Goal: Task Accomplishment & Management: Manage account settings

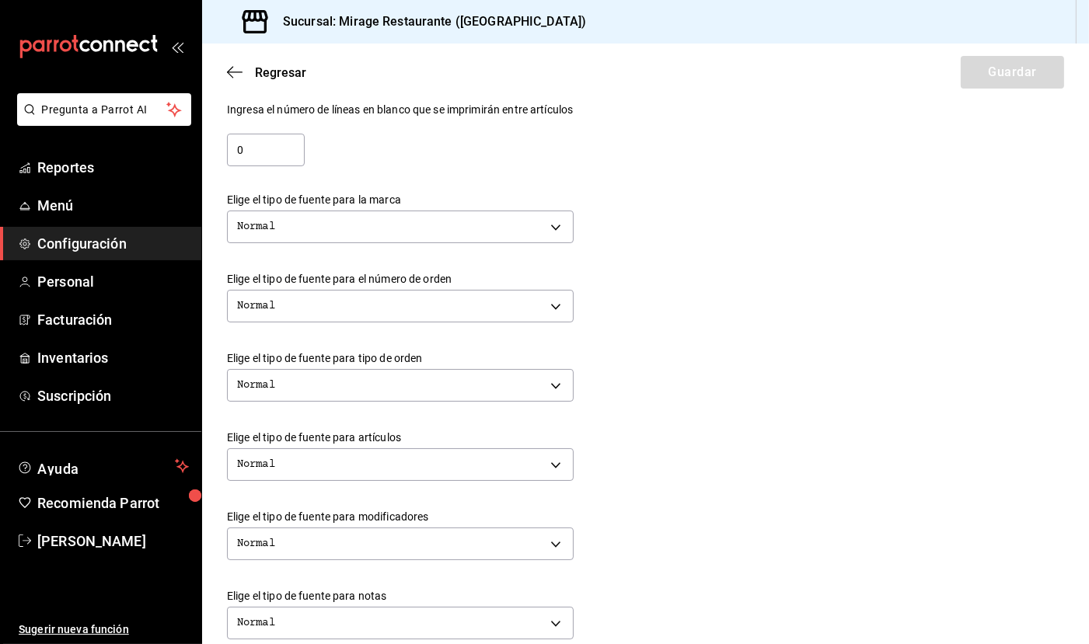
scroll to position [299, 0]
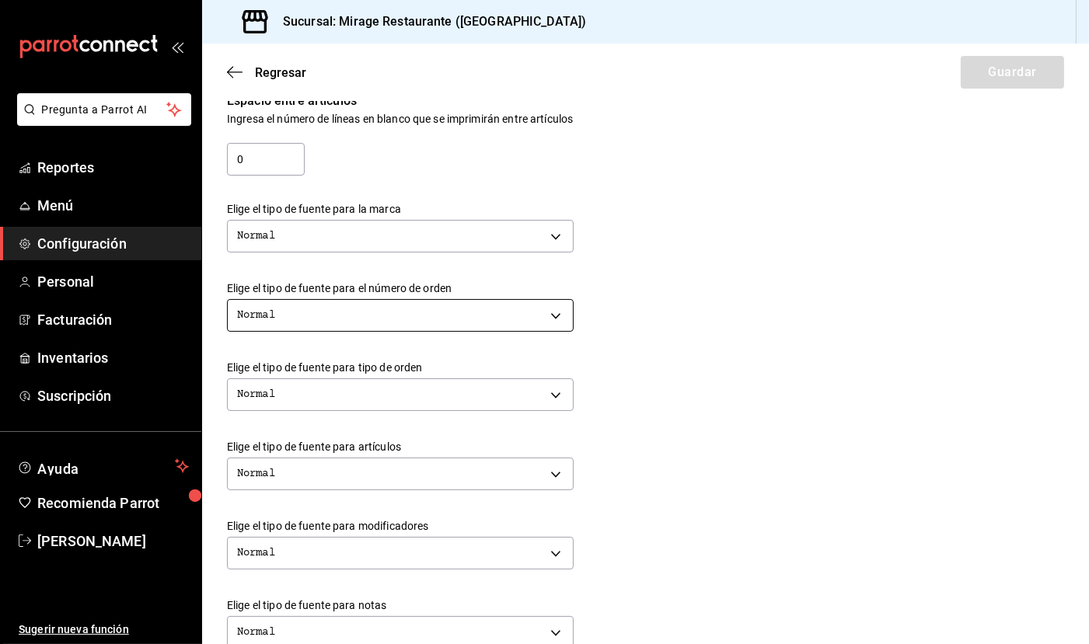
click at [549, 299] on body "Pregunta a Parrot AI Reportes Menú Configuración Personal Facturación Inventari…" at bounding box center [544, 322] width 1089 height 644
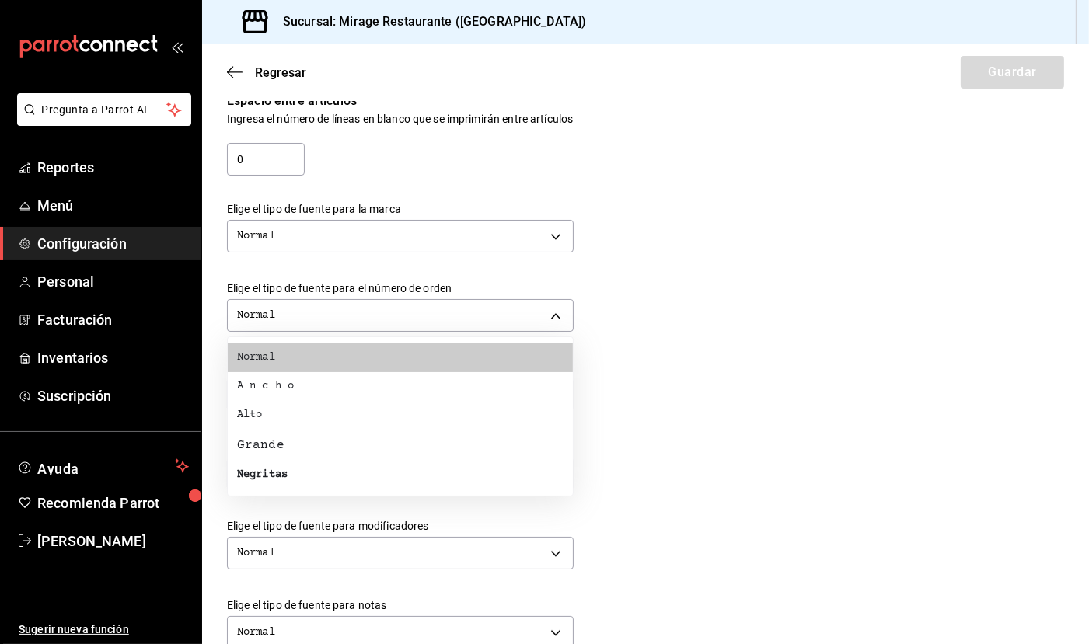
click at [620, 237] on div at bounding box center [544, 322] width 1089 height 644
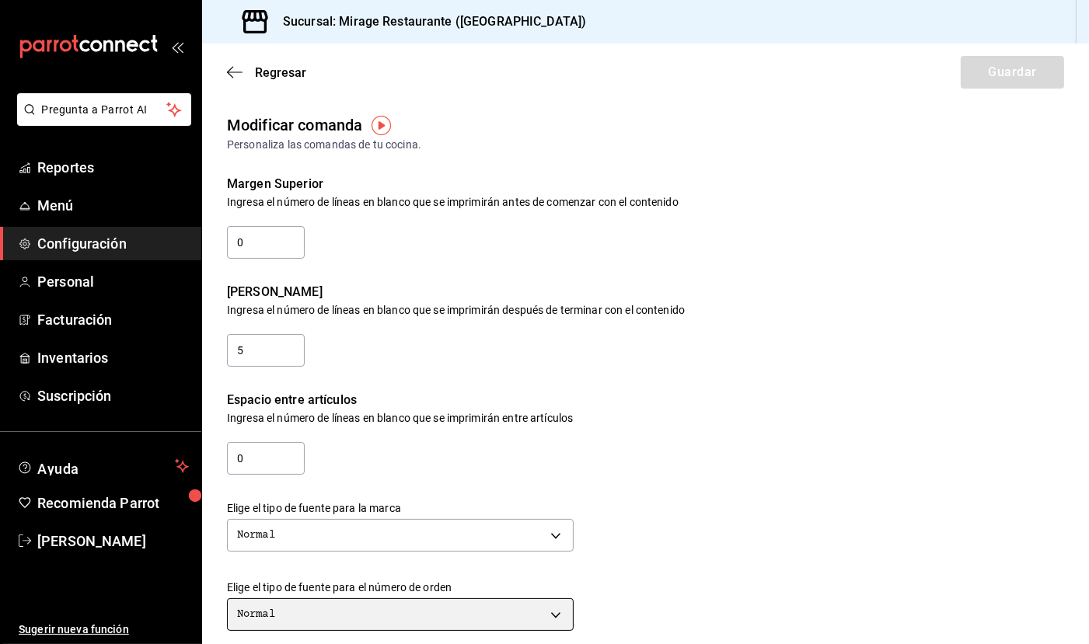
scroll to position [0, 0]
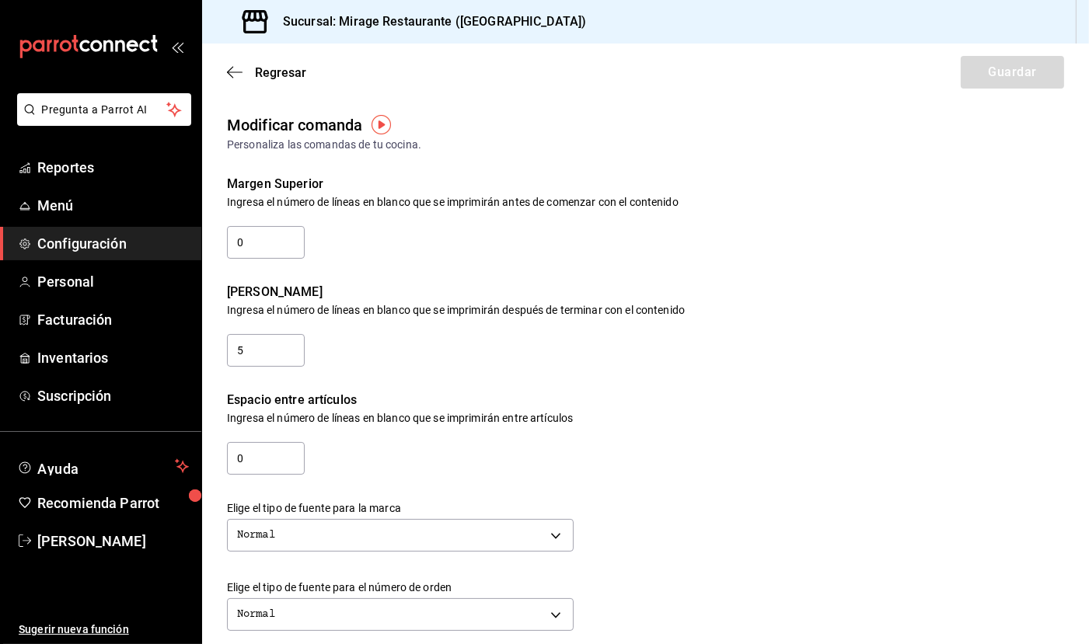
click at [380, 125] on img "button" at bounding box center [380, 124] width 19 height 19
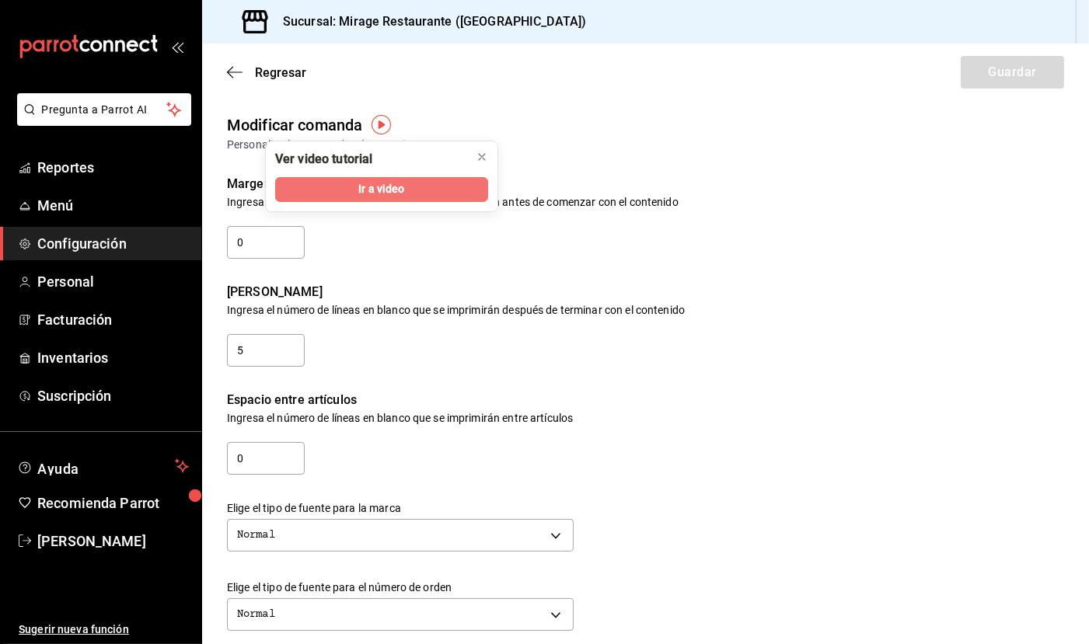
click at [407, 185] on button "Ir a video" at bounding box center [381, 189] width 213 height 25
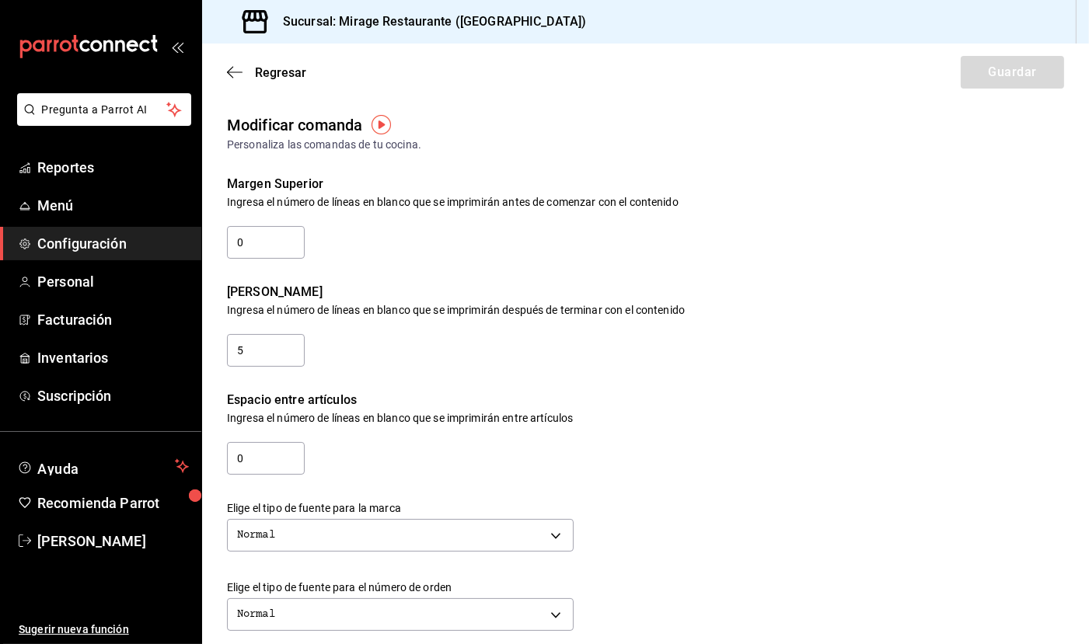
click at [378, 117] on img "button" at bounding box center [380, 124] width 19 height 19
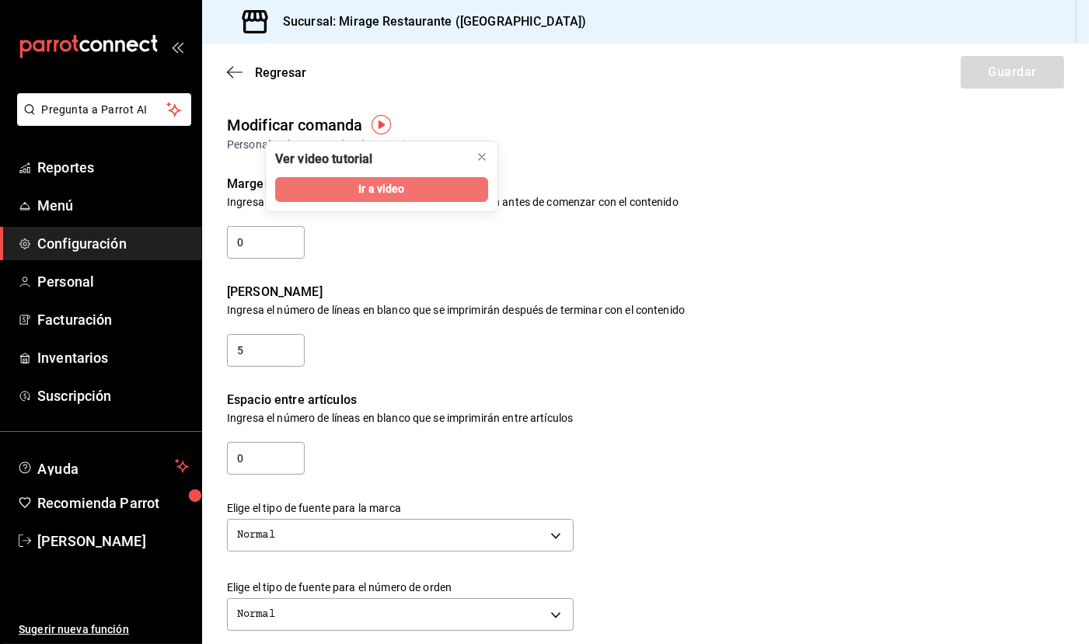
click at [409, 190] on button "Ir a video" at bounding box center [381, 189] width 213 height 25
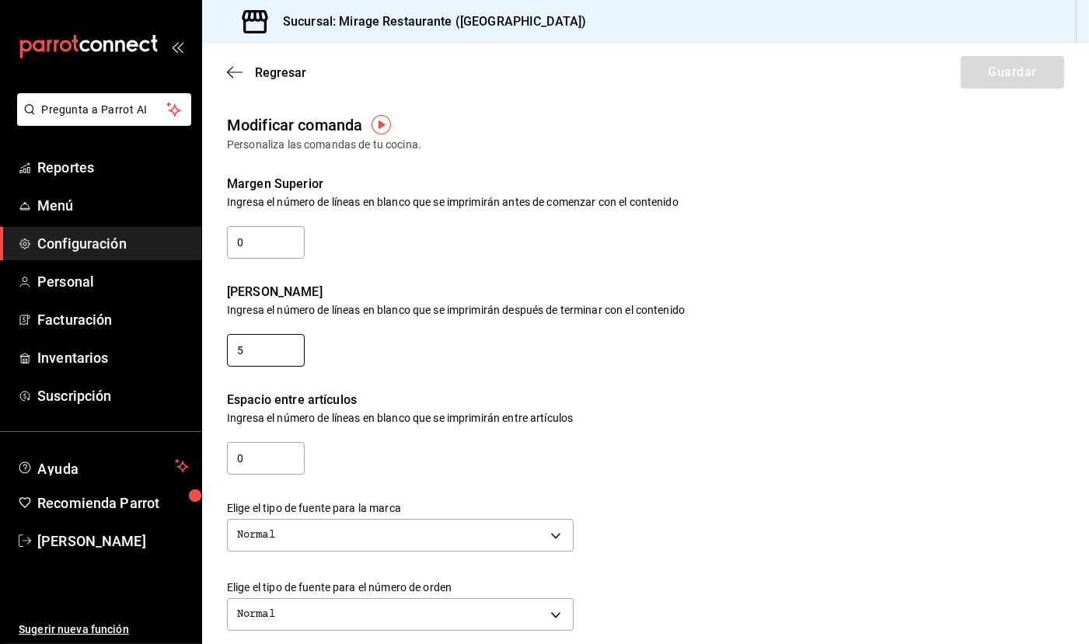
click at [278, 344] on input "5" at bounding box center [266, 350] width 78 height 33
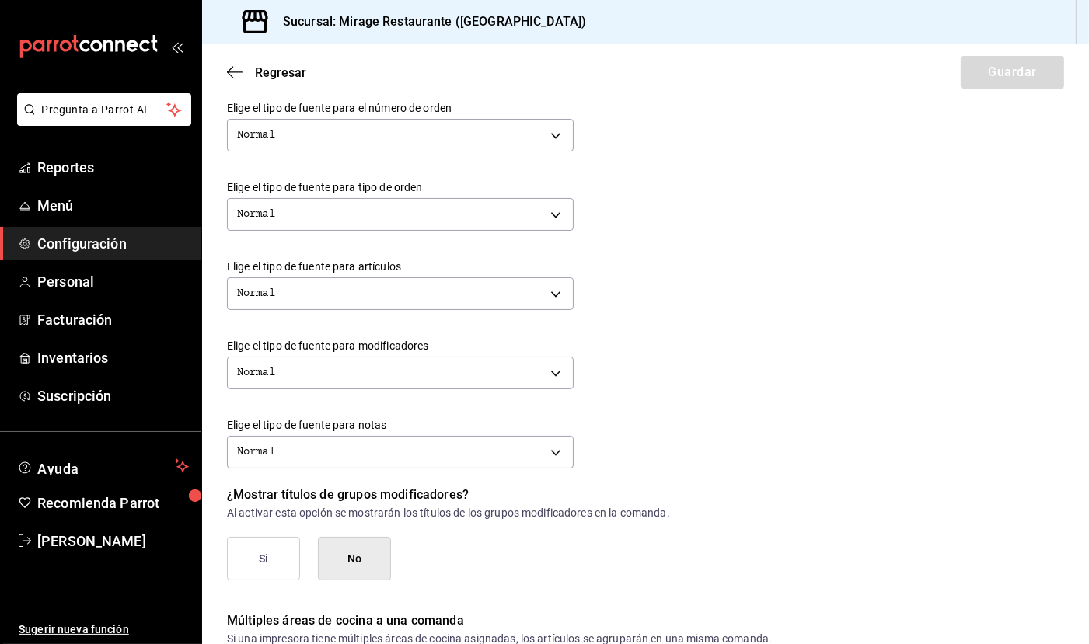
scroll to position [475, 0]
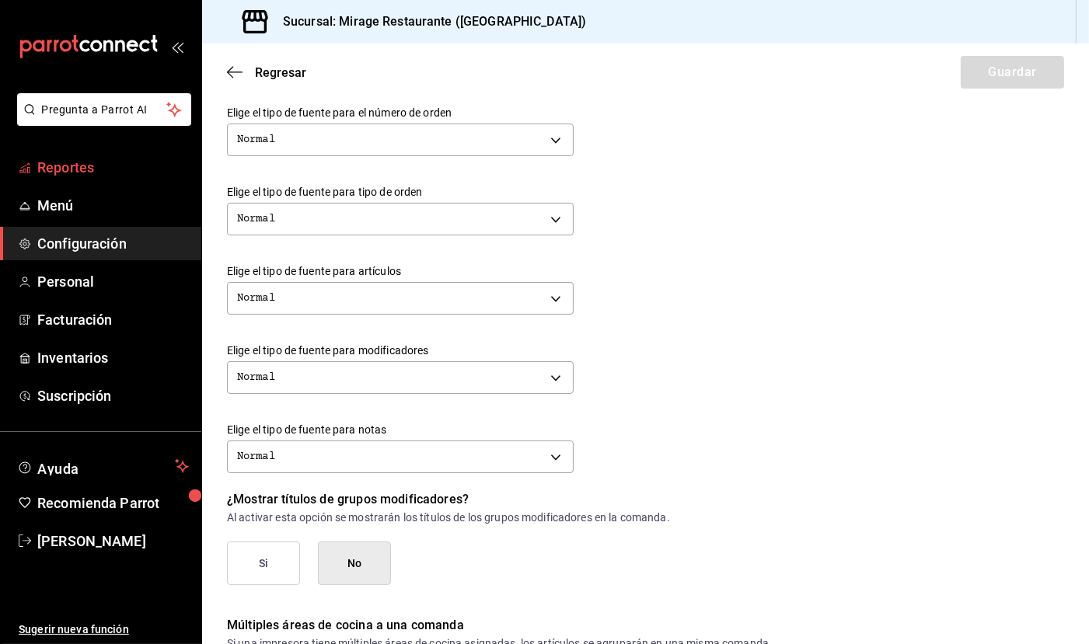
click at [37, 166] on span "Reportes" at bounding box center [113, 167] width 152 height 21
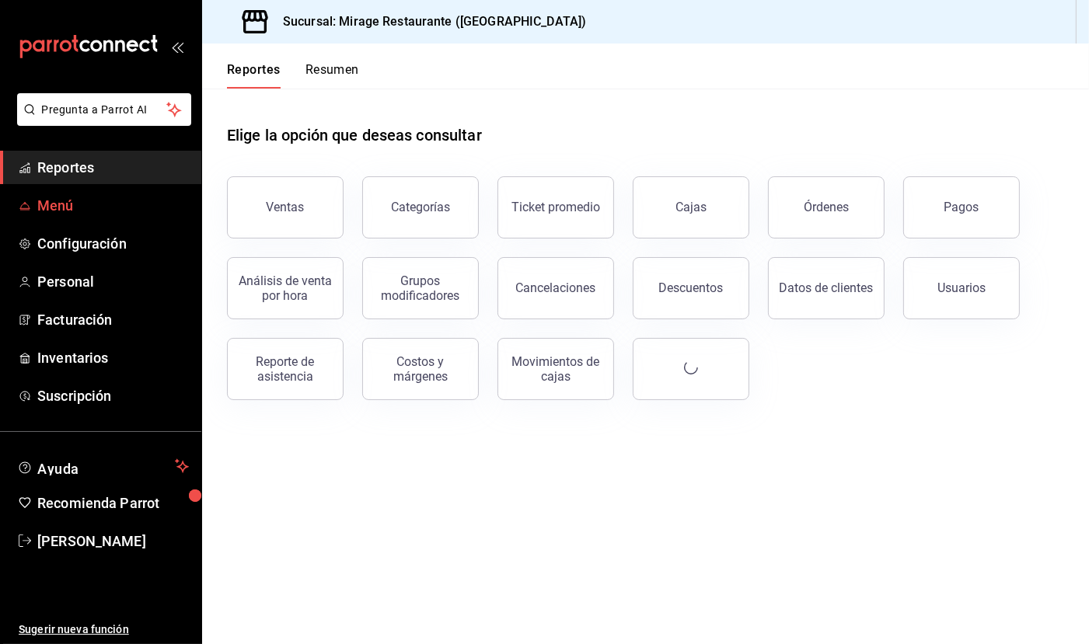
click at [61, 211] on span "Menú" at bounding box center [113, 205] width 152 height 21
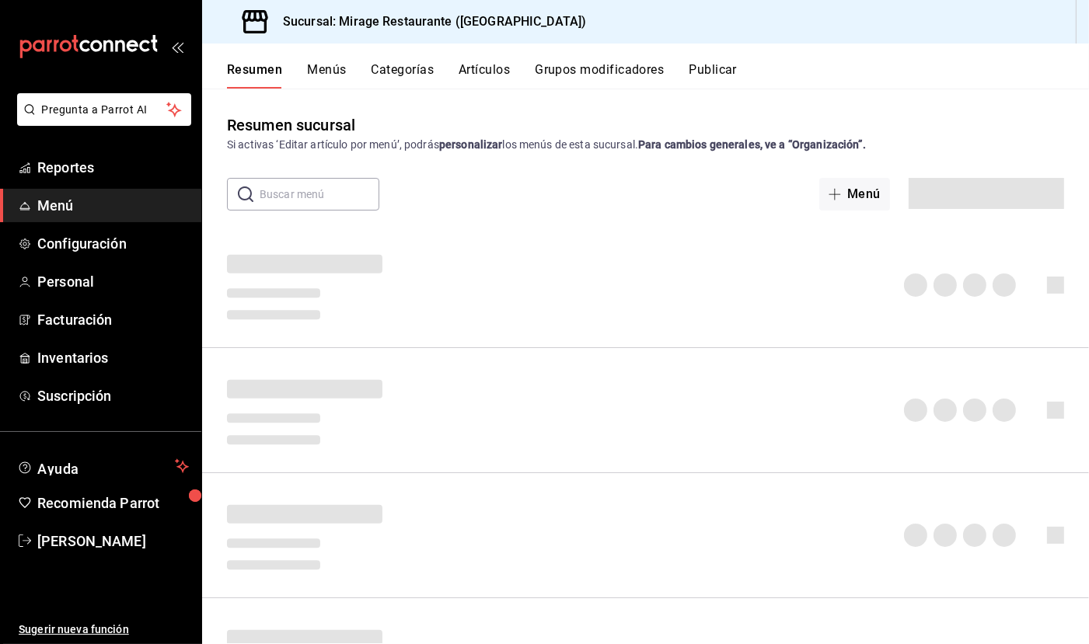
click at [589, 73] on button "Grupos modificadores" at bounding box center [599, 75] width 129 height 26
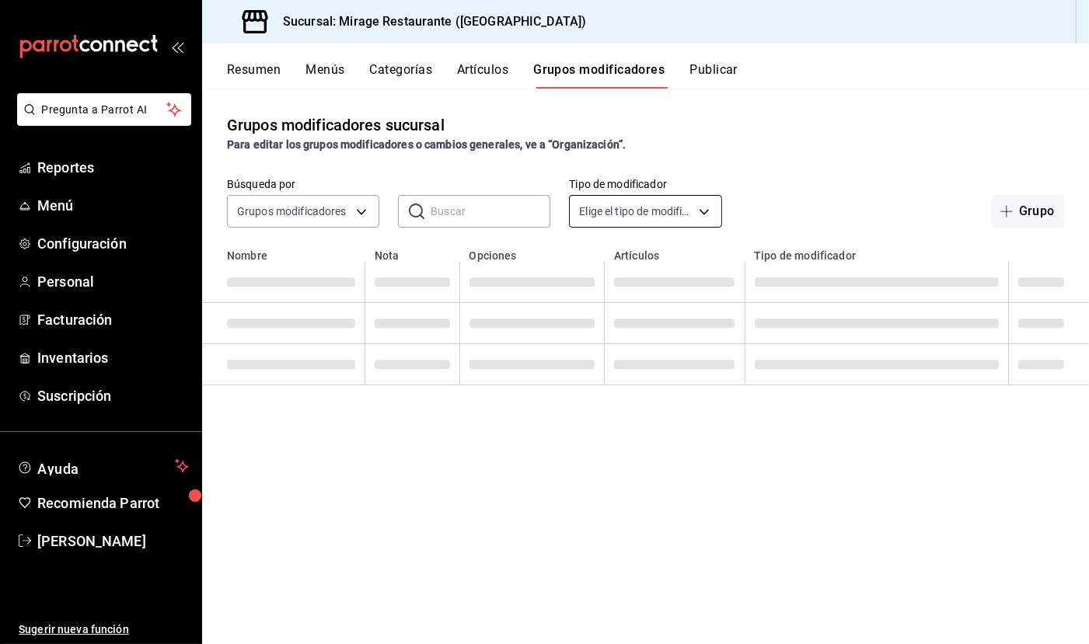
click at [604, 220] on body "Pregunta a Parrot AI Reportes Menú Configuración Personal Facturación Inventari…" at bounding box center [544, 322] width 1089 height 644
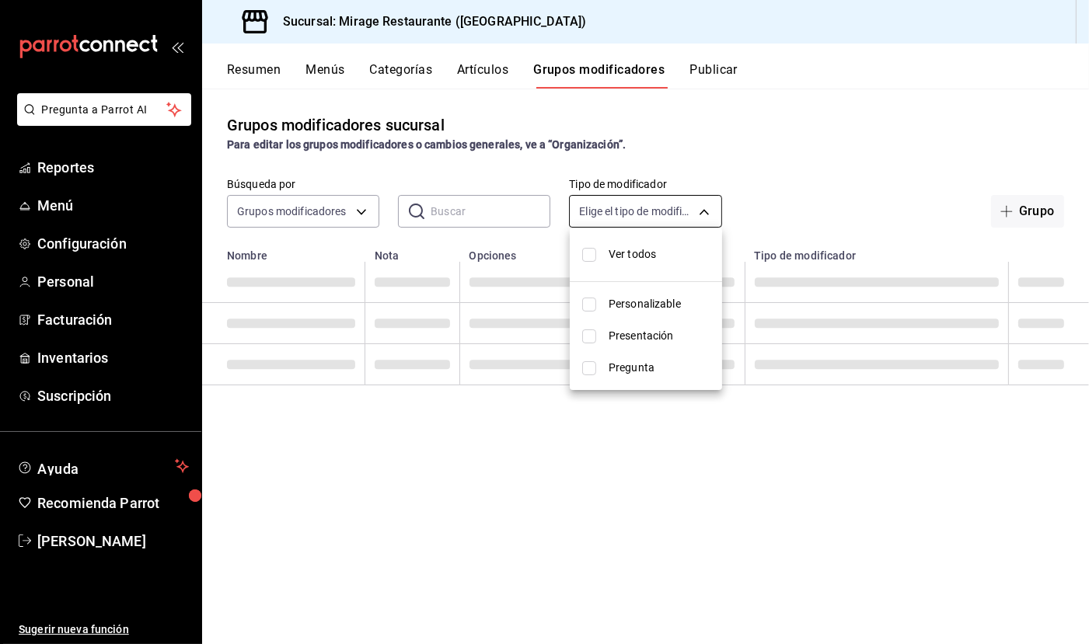
click at [604, 220] on div at bounding box center [544, 322] width 1089 height 644
click at [604, 220] on body "Pregunta a Parrot AI Reportes Menú Configuración Personal Facturación Inventari…" at bounding box center [544, 322] width 1089 height 644
click at [589, 252] on input "checkbox" at bounding box center [589, 255] width 14 height 14
checkbox input "true"
type input "CUSTOMIZABLE,PRESENTATION,QUESTION"
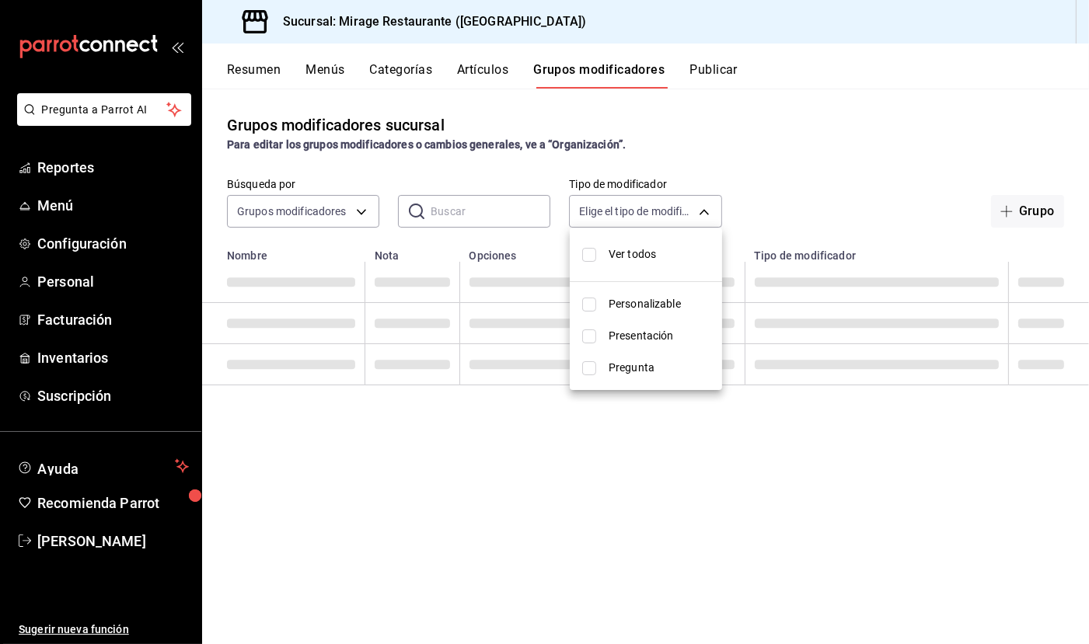
checkbox input "true"
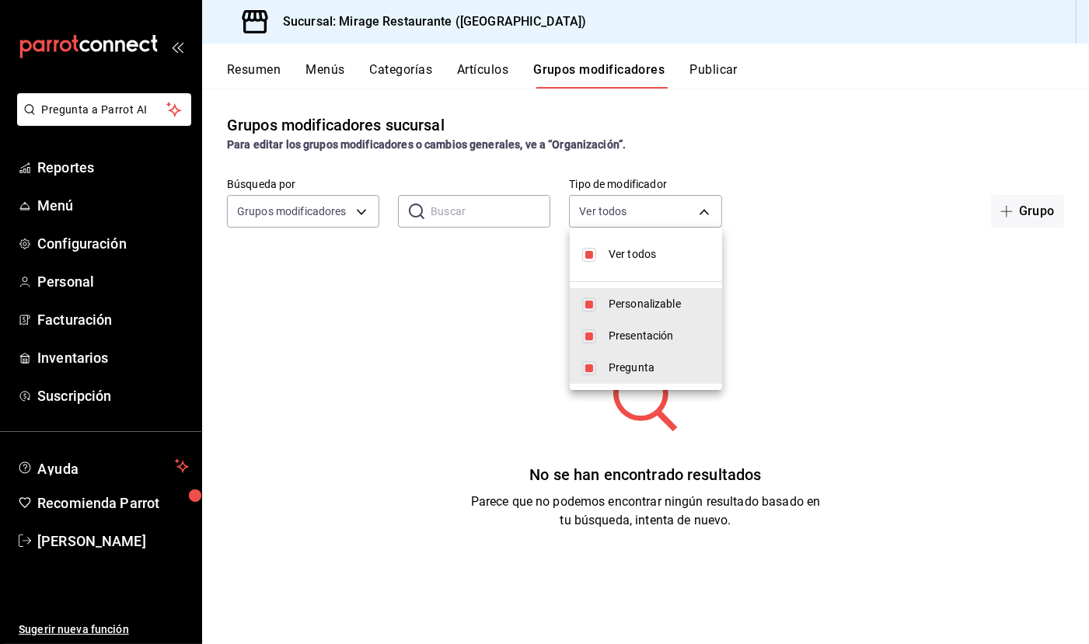
click at [351, 198] on div at bounding box center [544, 322] width 1089 height 644
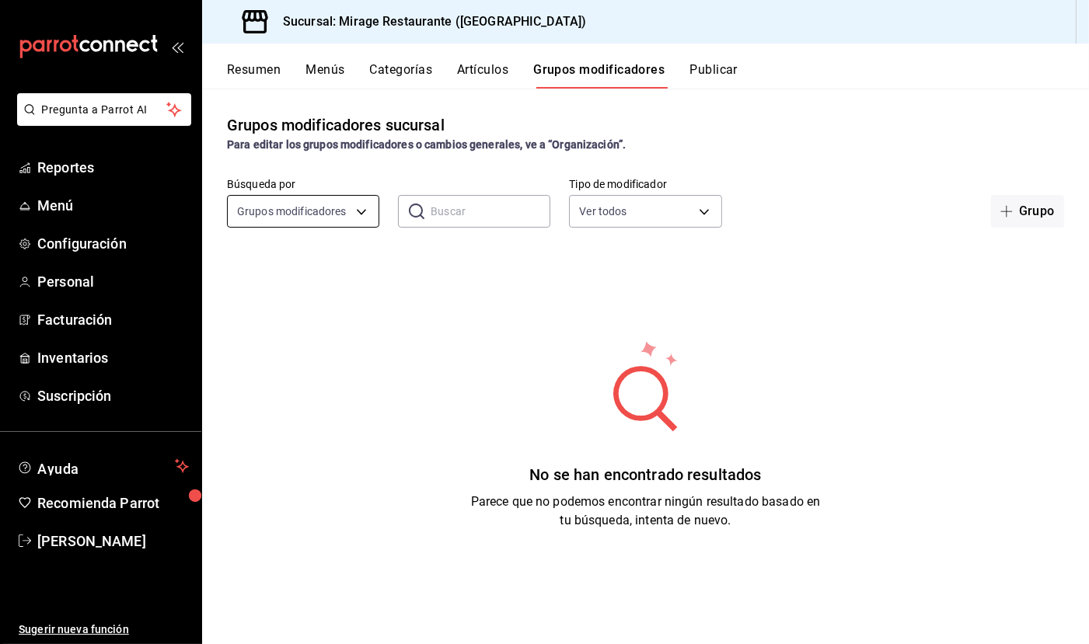
click at [351, 205] on body "Pregunta a Parrot AI Reportes Menú Configuración Personal Facturación Inventari…" at bounding box center [544, 322] width 1089 height 644
click at [322, 284] on span "Opciones" at bounding box center [303, 292] width 126 height 16
click at [329, 213] on body "Pregunta a Parrot AI Reportes Menú Configuración Personal Facturación Inventari…" at bounding box center [544, 322] width 1089 height 644
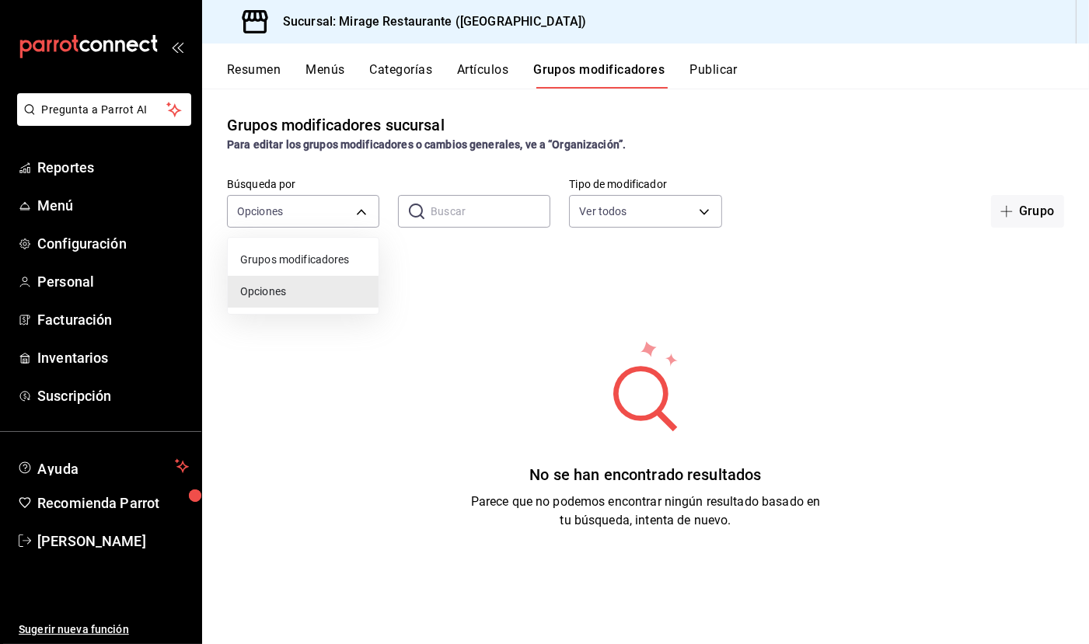
click at [327, 253] on span "Grupos modificadores" at bounding box center [303, 260] width 126 height 16
type input "GROUP"
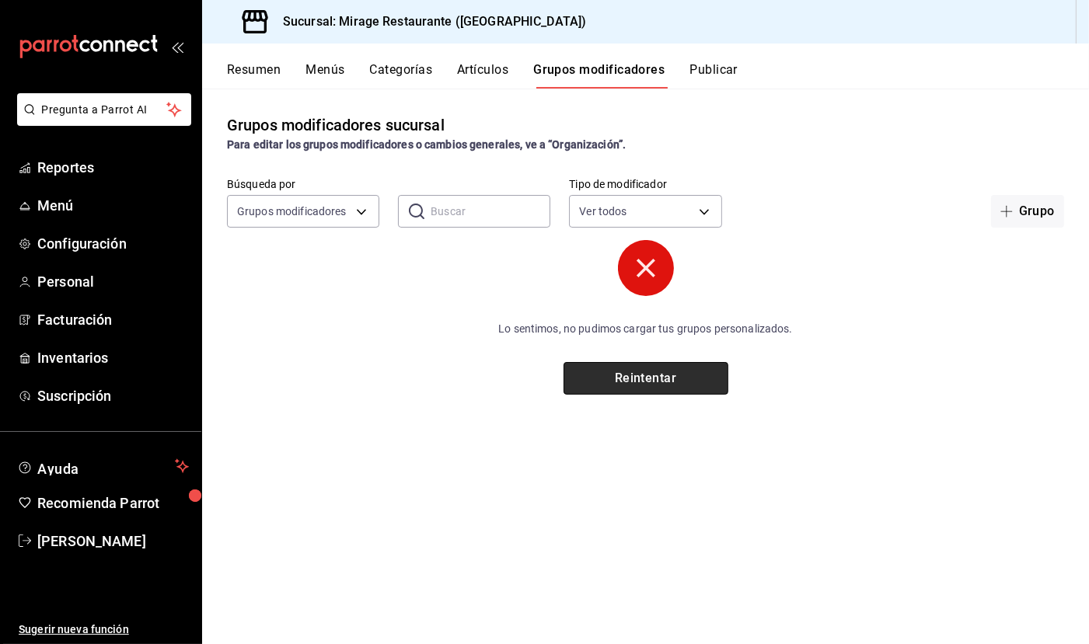
click at [651, 378] on button "Reintentar" at bounding box center [645, 378] width 165 height 33
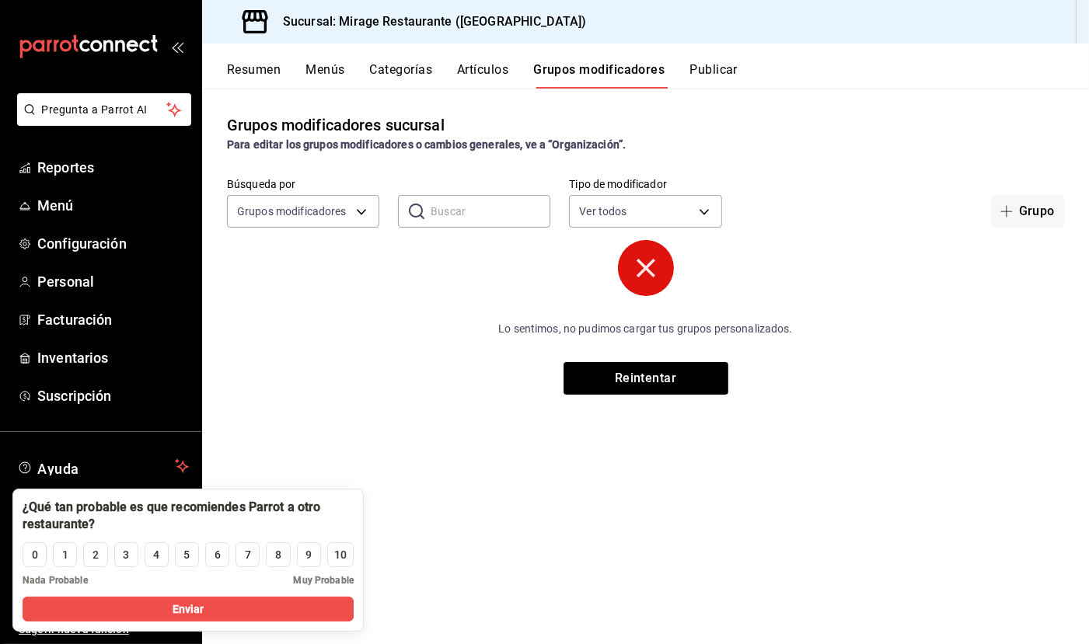
click at [484, 71] on button "Artículos" at bounding box center [482, 75] width 51 height 26
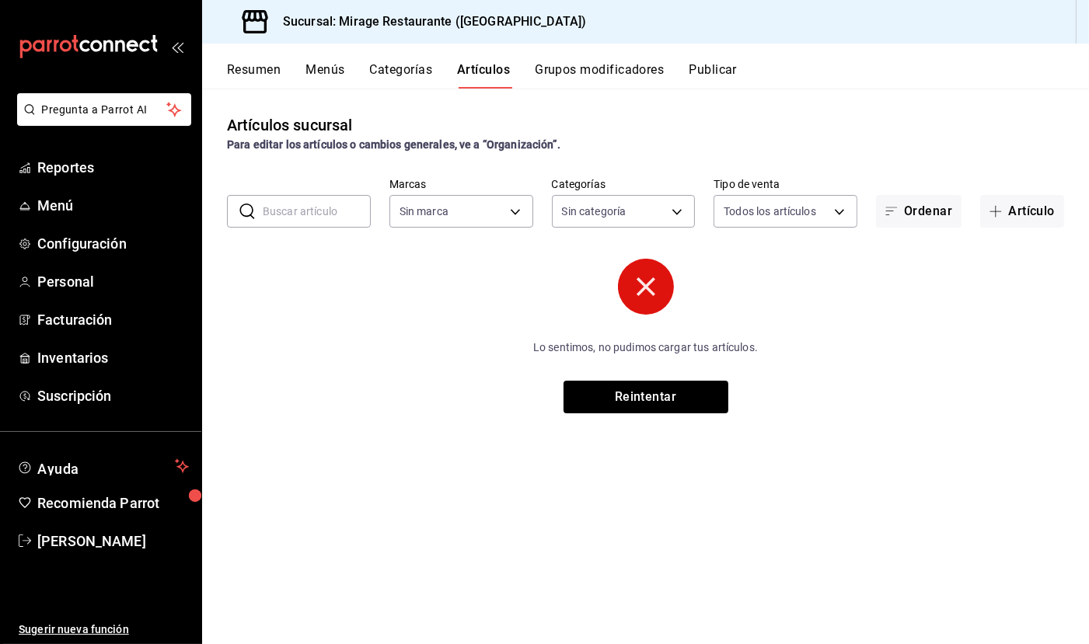
click at [484, 71] on button "Artículos" at bounding box center [483, 75] width 53 height 26
